Goal: Find specific page/section

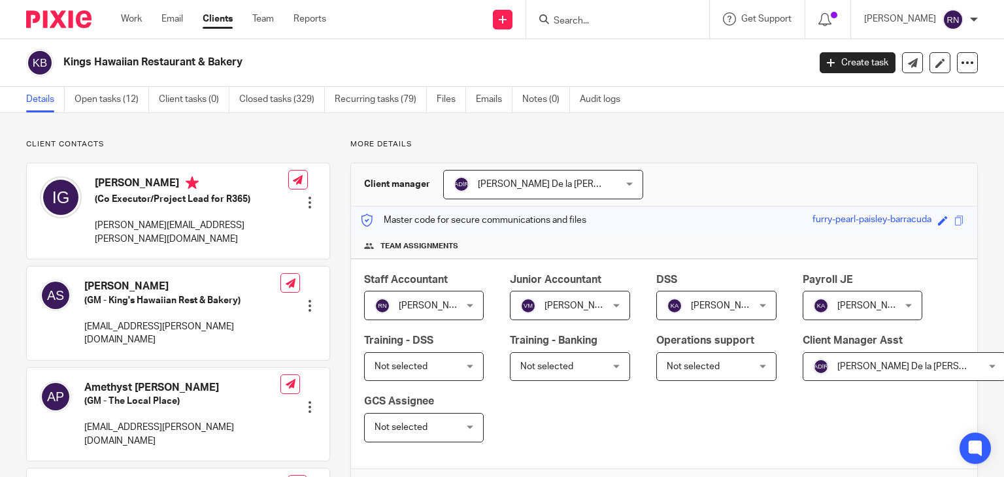
scroll to position [401, 0]
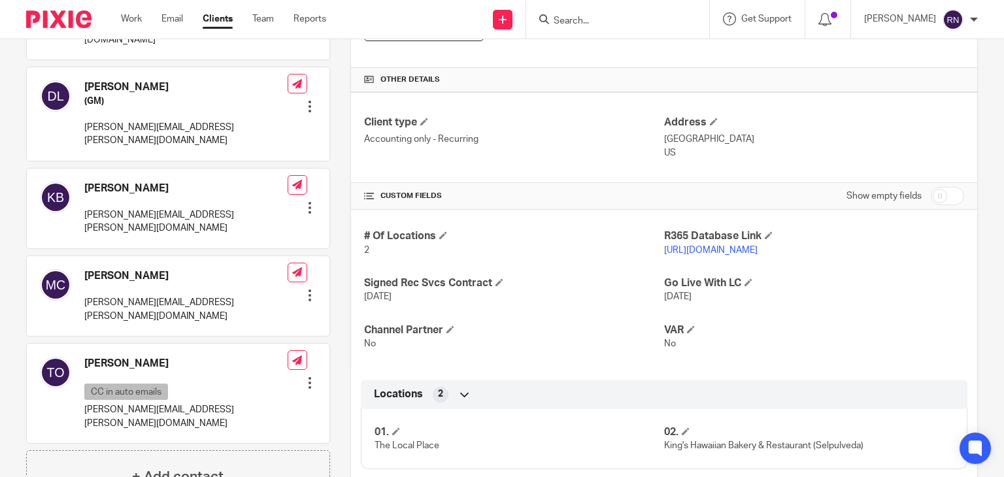
click at [579, 27] on input "Search" at bounding box center [611, 22] width 118 height 12
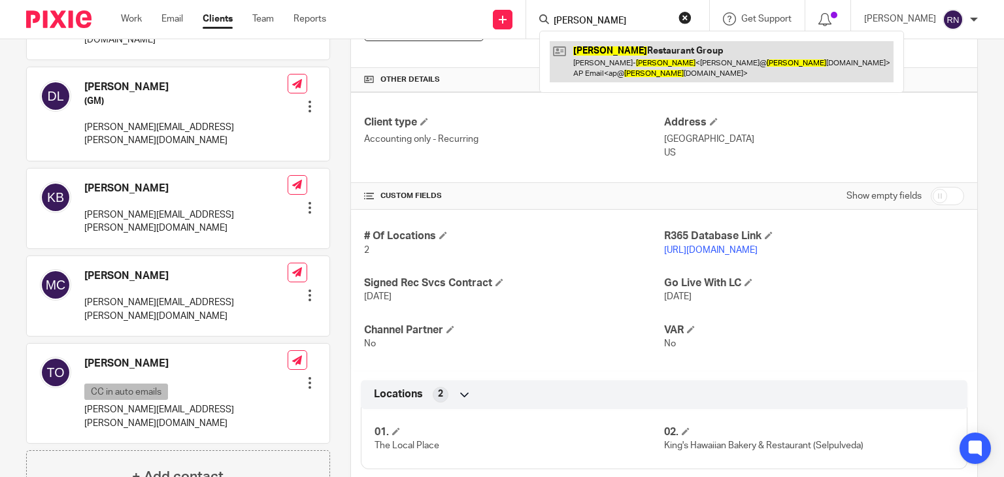
type input "[PERSON_NAME]"
click at [615, 57] on link at bounding box center [722, 61] width 344 height 41
click at [652, 74] on link at bounding box center [722, 61] width 344 height 41
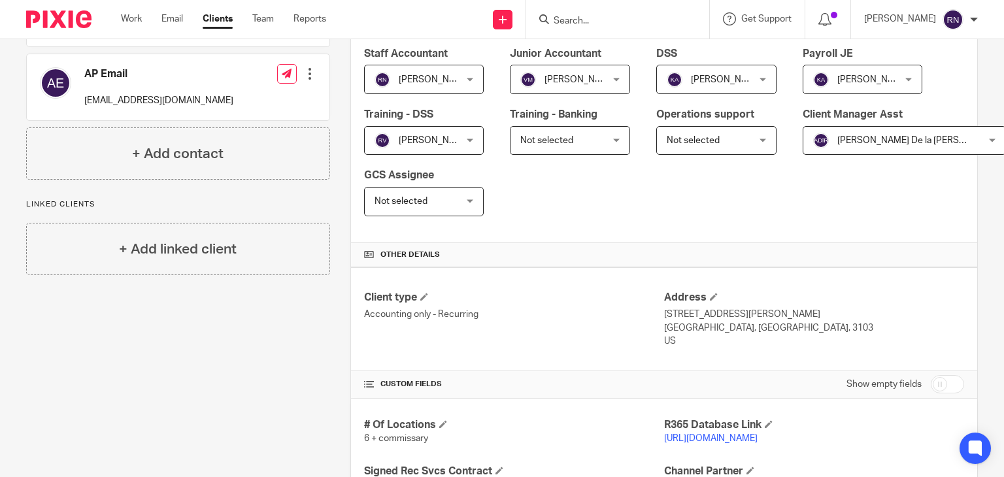
scroll to position [228, 0]
click at [714, 437] on link "[URL][DOMAIN_NAME]" at bounding box center [710, 437] width 93 height 9
